Goal: Task Accomplishment & Management: Use online tool/utility

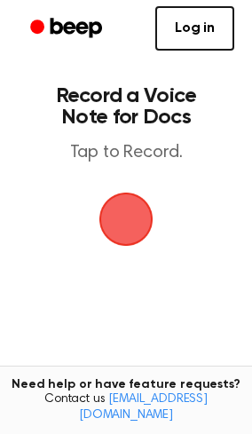
click at [119, 218] on span "button" at bounding box center [126, 220] width 83 height 83
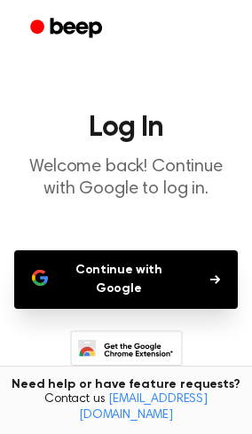
click at [108, 261] on button "Continue with Google" at bounding box center [126, 280] width 224 height 59
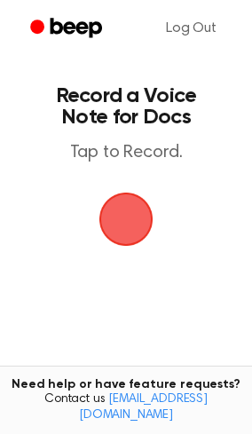
click at [132, 227] on span "button" at bounding box center [125, 218] width 93 height 93
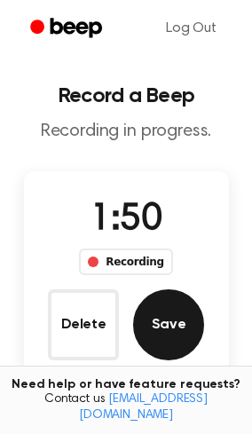
click at [181, 310] on button "Save" at bounding box center [168, 325] width 71 height 71
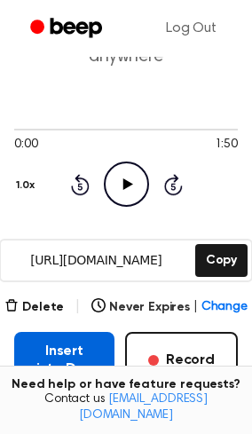
scroll to position [117, 0]
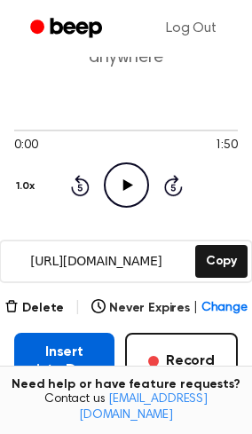
click at [42, 333] on button "Insert into Doc" at bounding box center [64, 361] width 100 height 57
click at [60, 333] on button "Insert into Doc" at bounding box center [64, 361] width 100 height 57
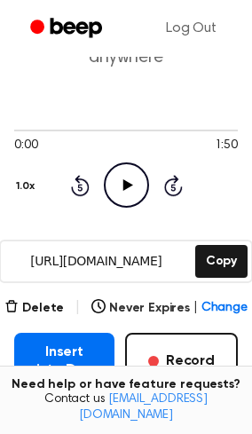
click at [140, 165] on icon "Play Audio" at bounding box center [126, 185] width 45 height 45
click at [35, 171] on button "1.0x" at bounding box center [27, 186] width 27 height 30
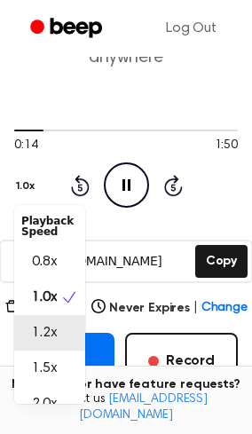
scroll to position [21, 0]
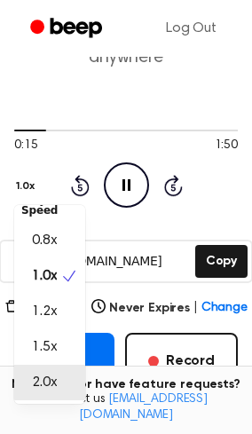
click at [36, 372] on span "2.0x" at bounding box center [44, 382] width 25 height 21
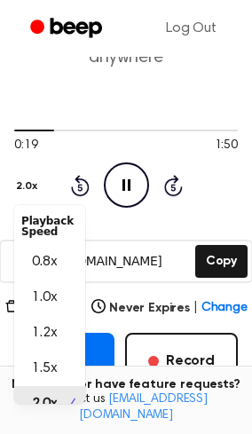
click at [20, 173] on button "2.0x" at bounding box center [28, 186] width 29 height 30
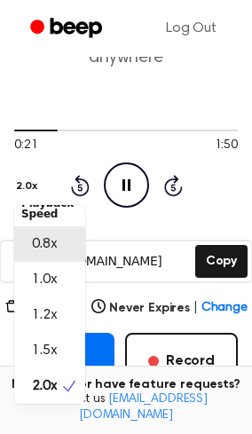
click at [46, 234] on span "0.8x" at bounding box center [44, 244] width 25 height 21
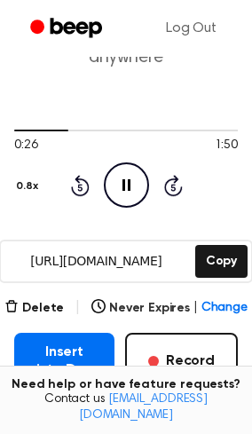
click at [21, 171] on button "0.8x" at bounding box center [29, 186] width 30 height 30
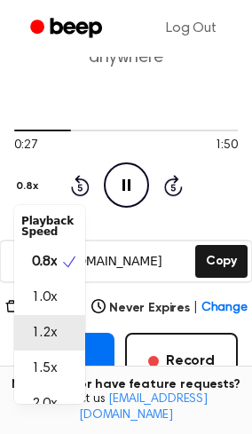
click at [45, 323] on span "1.2x" at bounding box center [44, 333] width 25 height 21
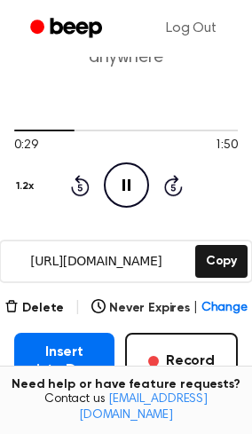
click at [28, 181] on div "0:29 1:50 Your browser does not support the [object Object] element. 1.2x Rewin…" at bounding box center [126, 165] width 224 height 85
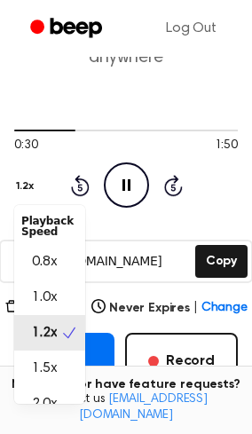
click at [28, 174] on button "1.2x" at bounding box center [27, 186] width 26 height 30
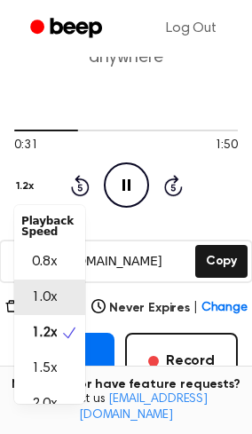
click at [52, 287] on span "1.0x" at bounding box center [44, 297] width 25 height 21
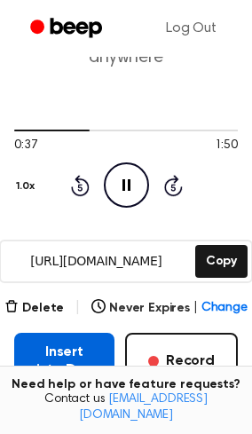
click at [57, 334] on button "Insert into Doc" at bounding box center [64, 361] width 100 height 57
click at [66, 337] on button "Insert into Doc" at bounding box center [64, 361] width 100 height 57
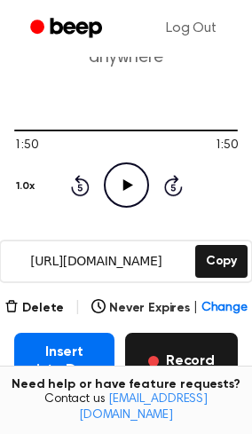
click at [168, 345] on button "Record" at bounding box center [181, 361] width 113 height 57
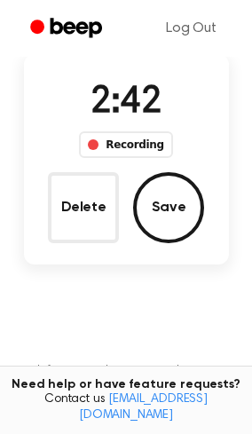
click at [178, 202] on button "Save" at bounding box center [168, 207] width 71 height 71
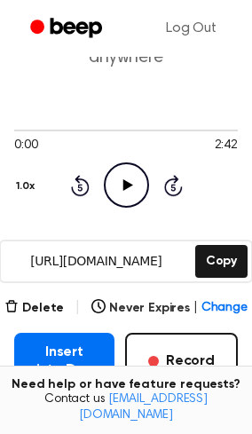
scroll to position [121, 0]
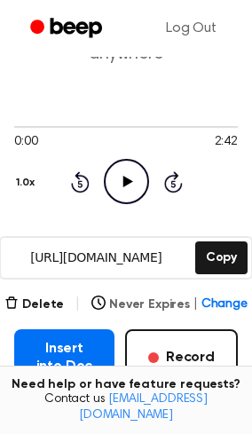
click at [214, 296] on span "Change" at bounding box center [225, 305] width 46 height 19
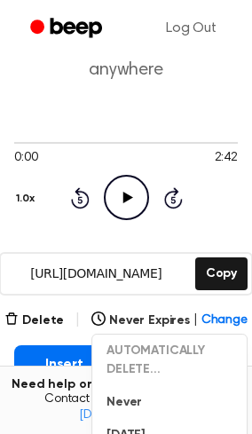
scroll to position [109, 0]
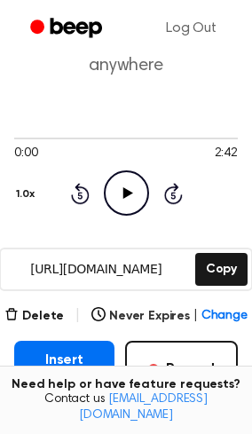
click at [141, 171] on circle at bounding box center [127, 193] width 44 height 44
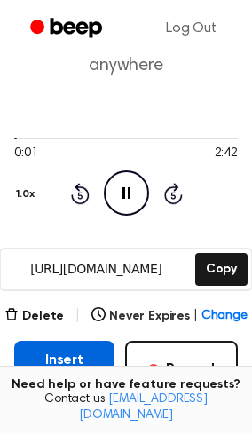
click at [61, 342] on button "Insert into Doc" at bounding box center [64, 369] width 100 height 57
click at [25, 341] on button "Insert into Doc" at bounding box center [64, 369] width 100 height 57
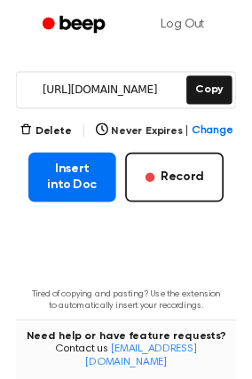
scroll to position [347, 0]
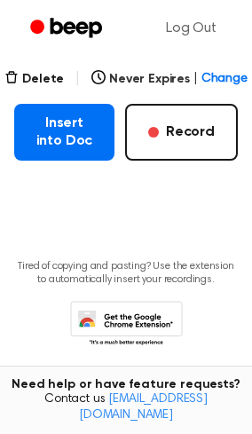
click at [123, 314] on icon at bounding box center [131, 329] width 84 height 31
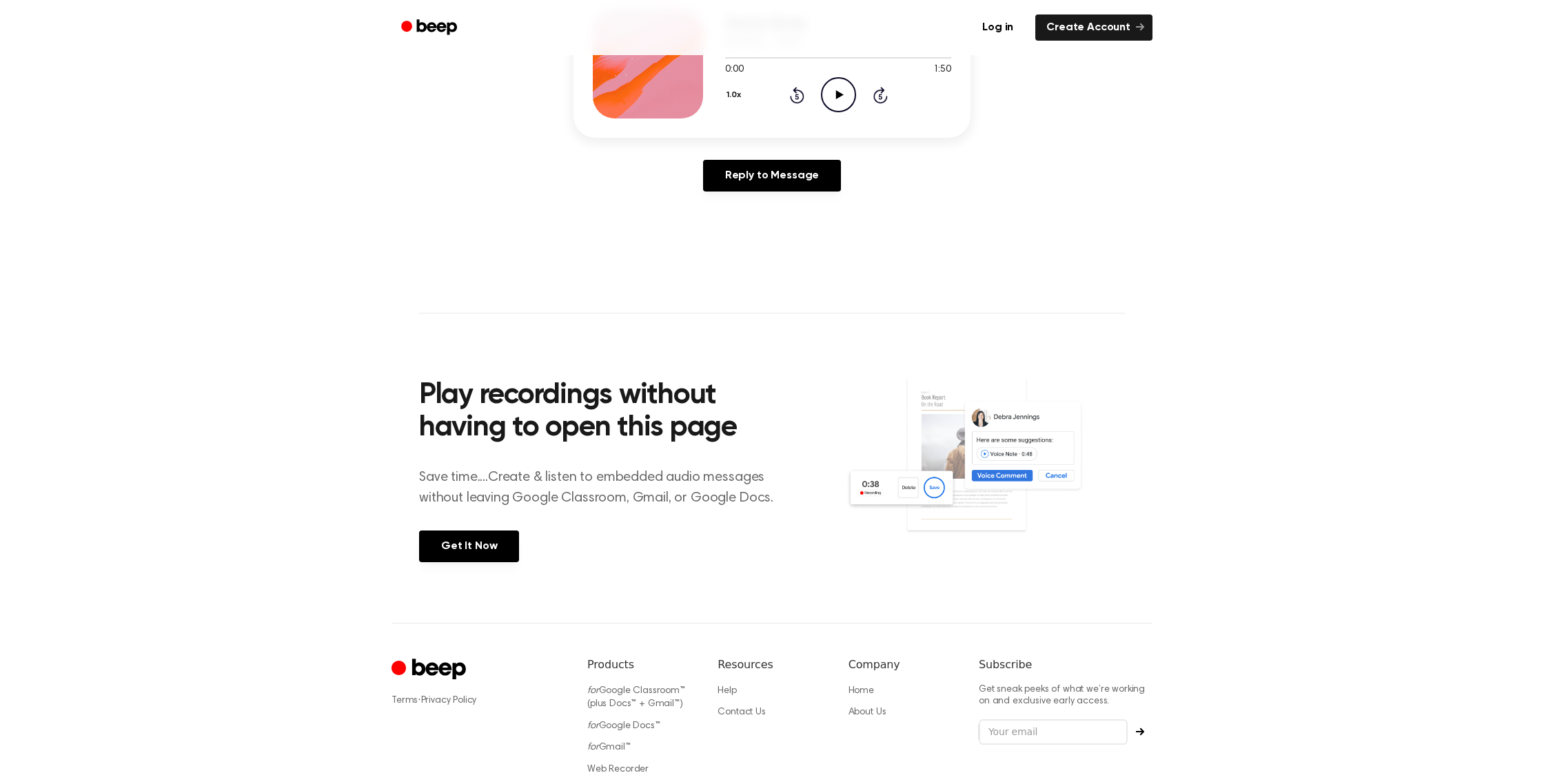
scroll to position [260, 0]
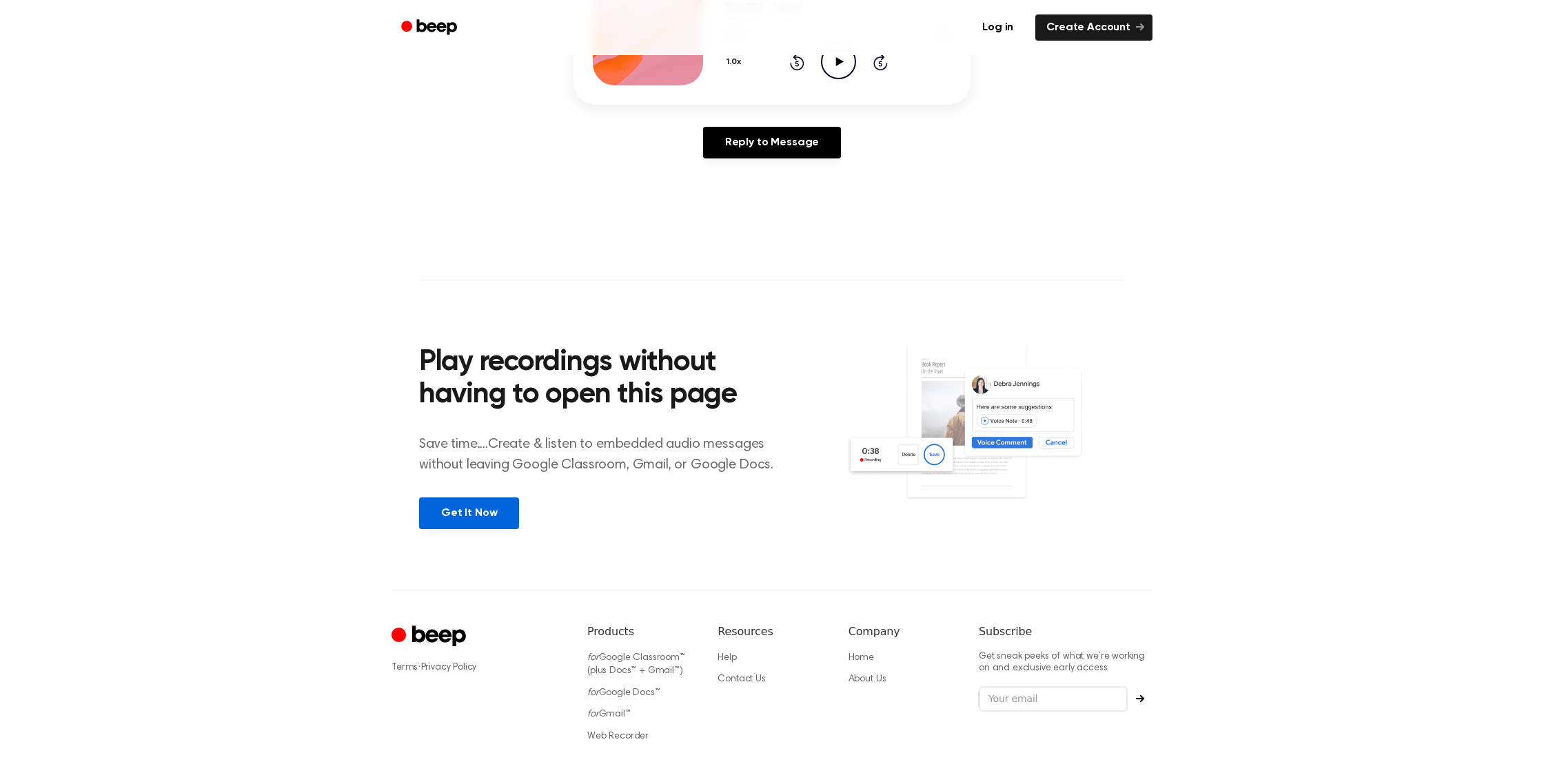
click at [497, 525] on link "Get It Now" at bounding box center [469, 513] width 100 height 32
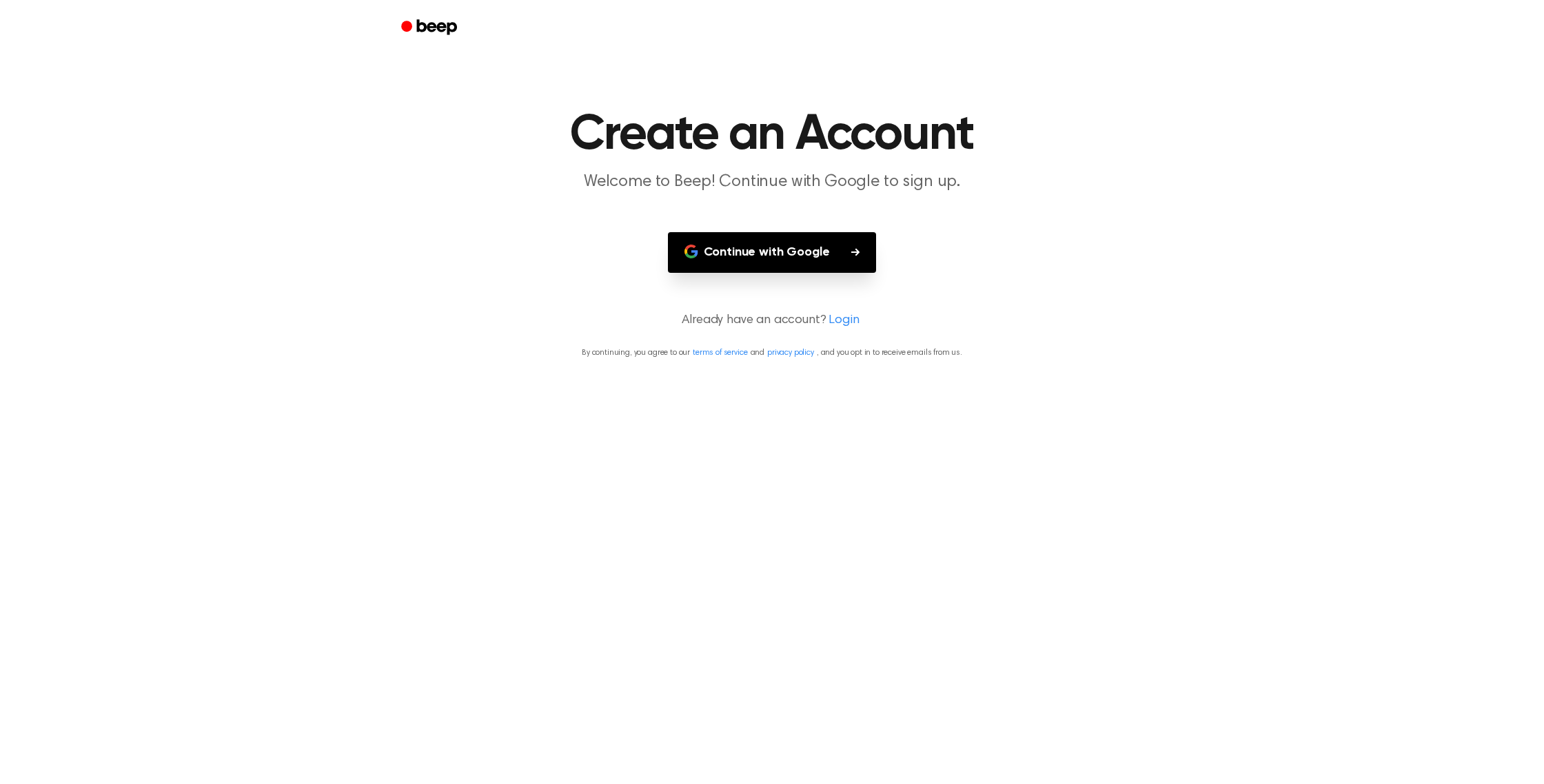
click at [802, 251] on button "Continue with Google" at bounding box center [772, 252] width 209 height 40
